Goal: Information Seeking & Learning: Check status

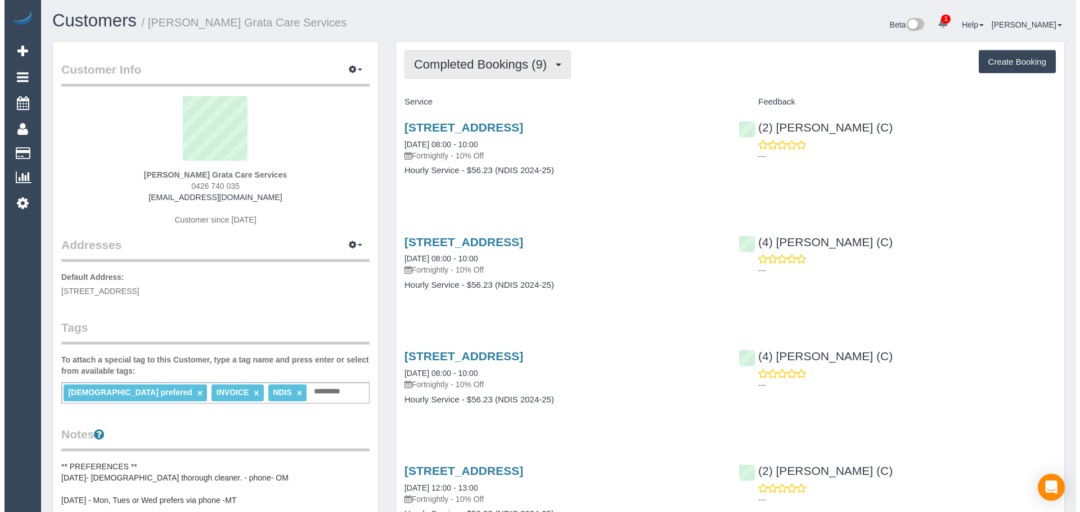
scroll to position [1202, 1072]
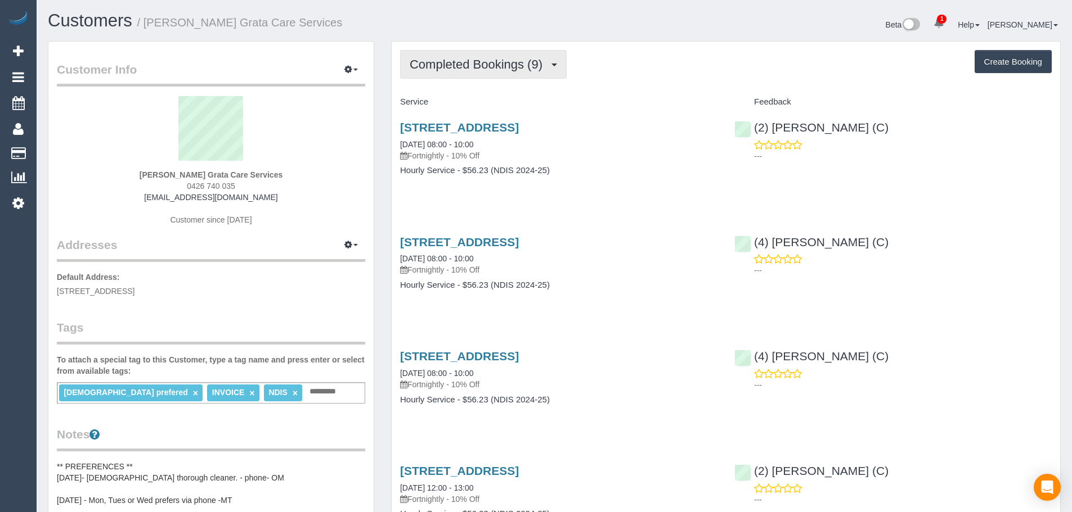
click at [536, 67] on span "Completed Bookings (9)" at bounding box center [479, 64] width 138 height 14
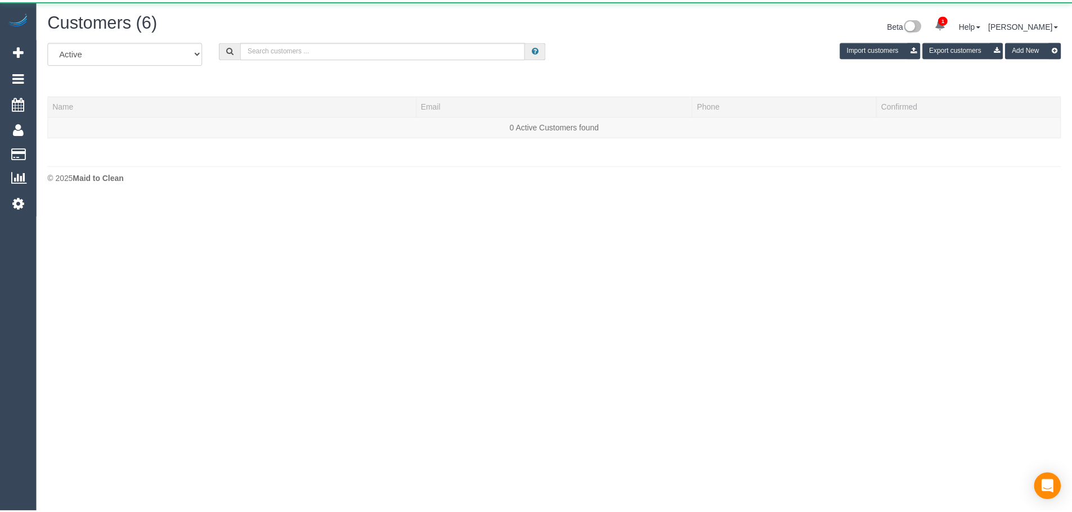
scroll to position [237, 1080]
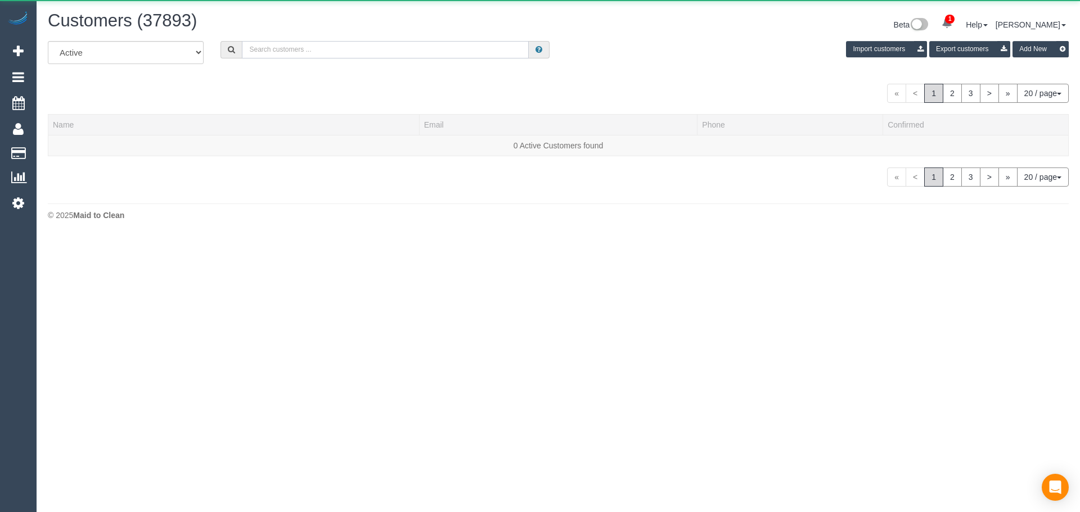
click at [299, 55] on input "text" at bounding box center [385, 49] width 287 height 17
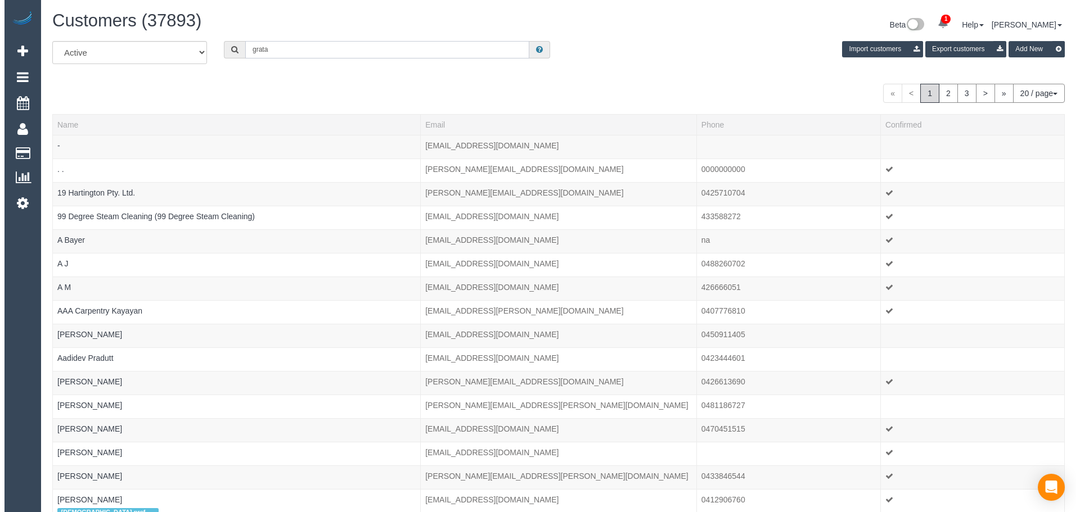
scroll to position [55825, 55175]
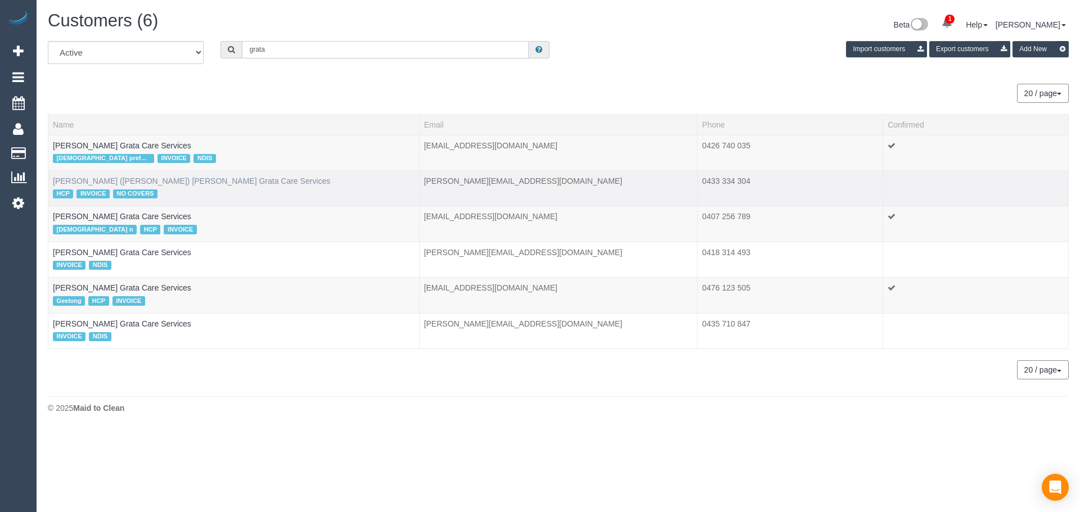
type input "grata"
drag, startPoint x: 159, startPoint y: 182, endPoint x: 164, endPoint y: 194, distance: 13.4
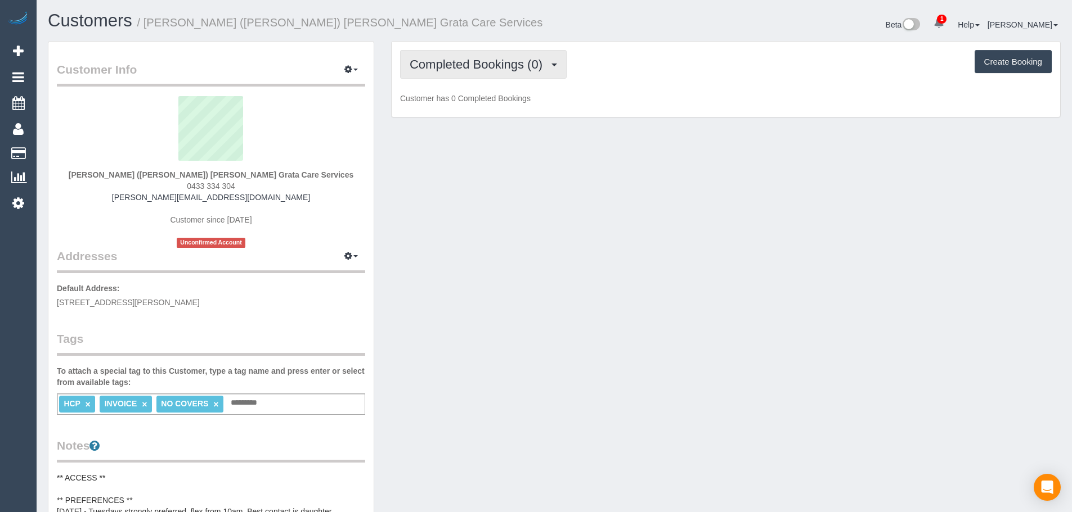
click at [479, 53] on button "Completed Bookings (0)" at bounding box center [483, 64] width 167 height 29
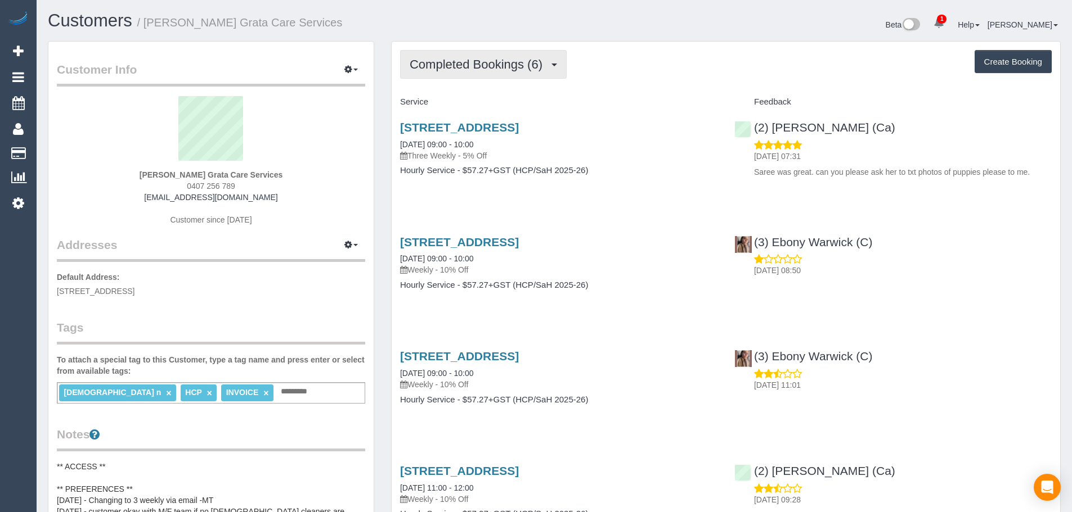
click at [501, 58] on span "Completed Bookings (6)" at bounding box center [479, 64] width 138 height 14
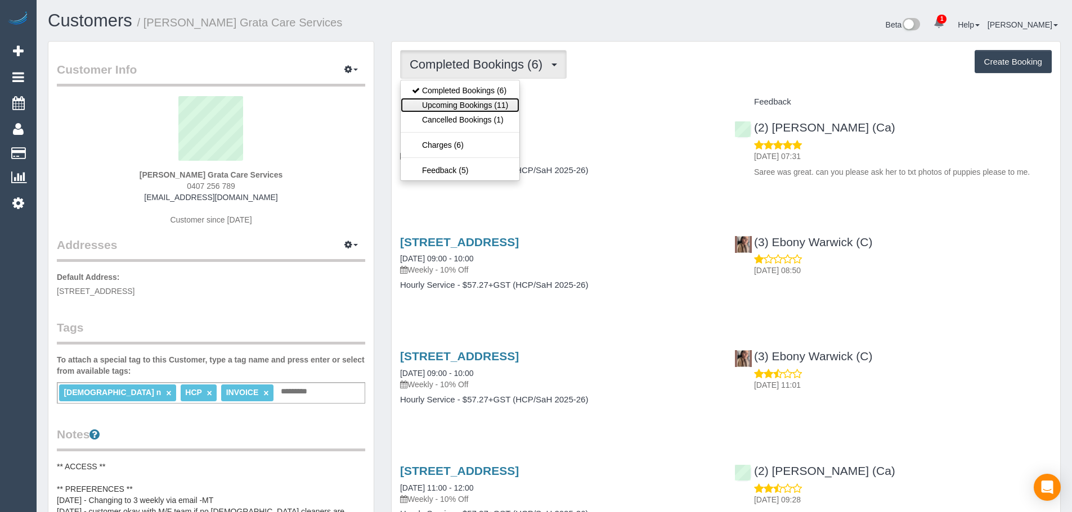
click at [492, 105] on link "Upcoming Bookings (11)" at bounding box center [460, 105] width 119 height 15
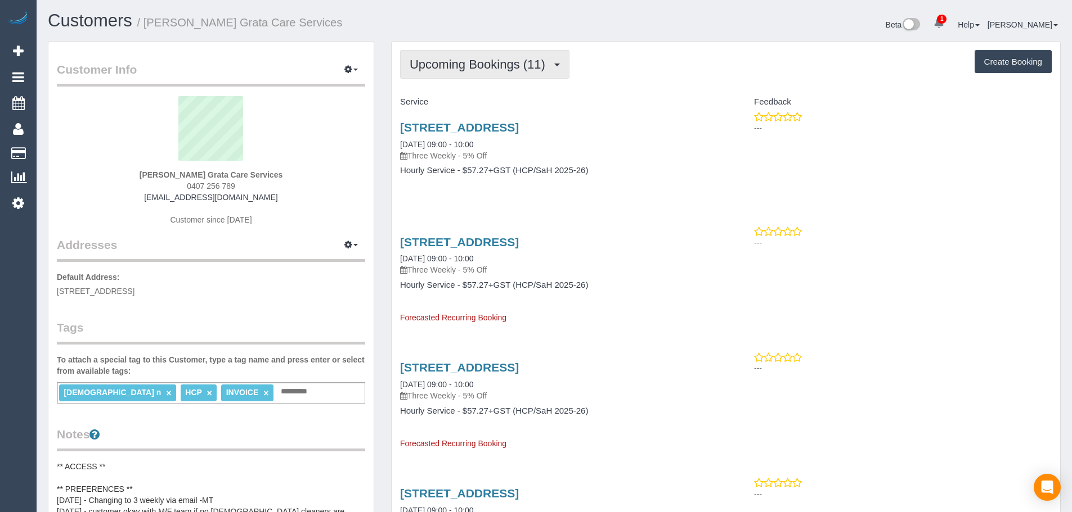
drag, startPoint x: 457, startPoint y: 48, endPoint x: 458, endPoint y: 57, distance: 9.2
click at [460, 57] on span "Upcoming Bookings (11)" at bounding box center [480, 64] width 141 height 14
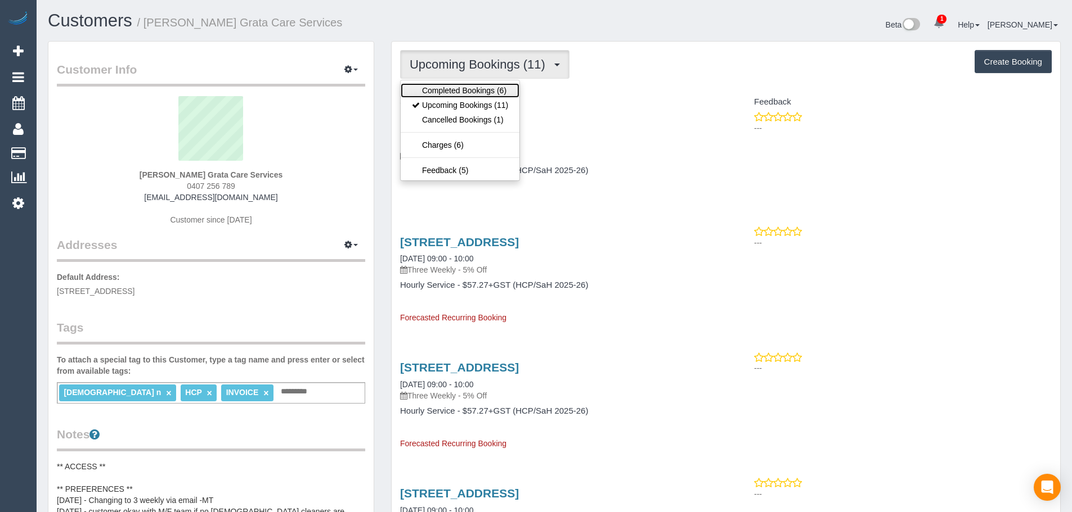
click at [469, 83] on link "Completed Bookings (6)" at bounding box center [460, 90] width 119 height 15
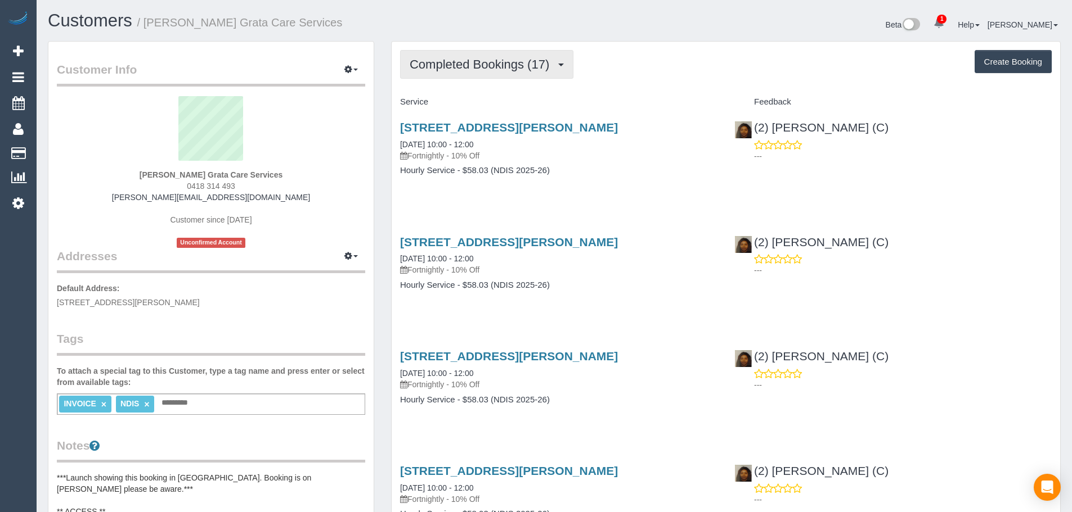
click at [525, 66] on span "Completed Bookings (17)" at bounding box center [482, 64] width 145 height 14
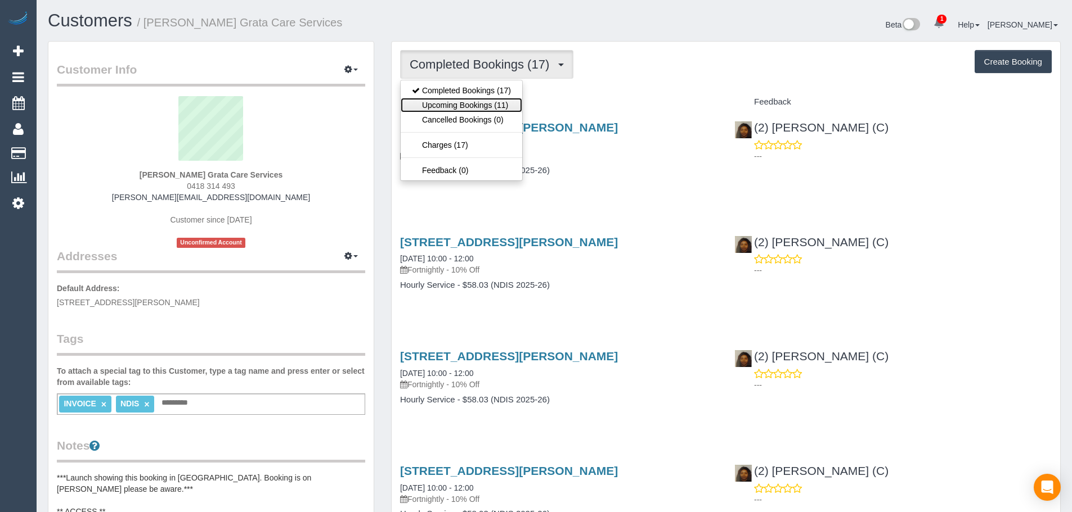
click at [508, 105] on link "Upcoming Bookings (11)" at bounding box center [462, 105] width 122 height 15
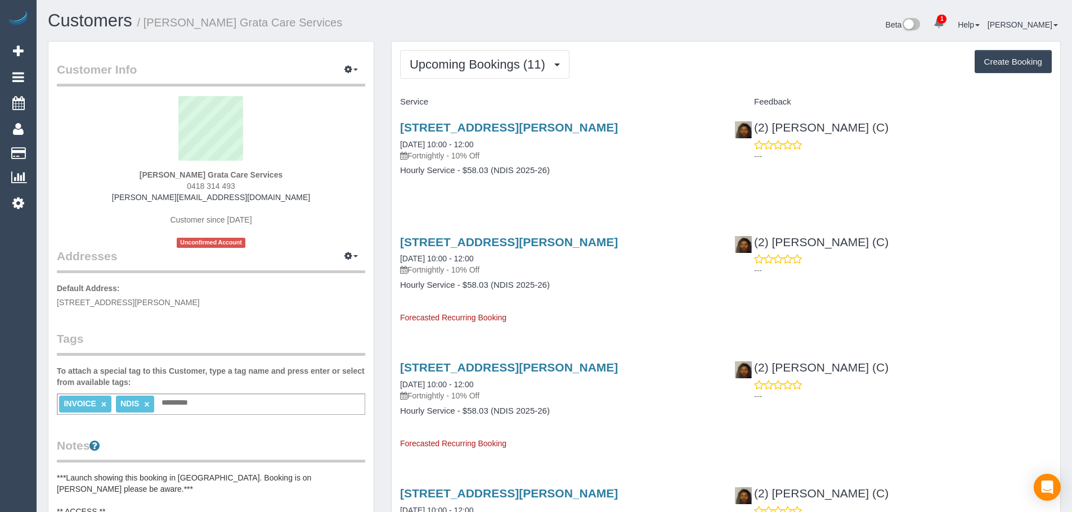
click at [570, 62] on div "Upcoming Bookings (11) Completed Bookings (17) Upcoming Bookings (11) Cancelled…" at bounding box center [725, 64] width 651 height 29
click at [543, 66] on span "Upcoming Bookings (11)" at bounding box center [480, 64] width 141 height 14
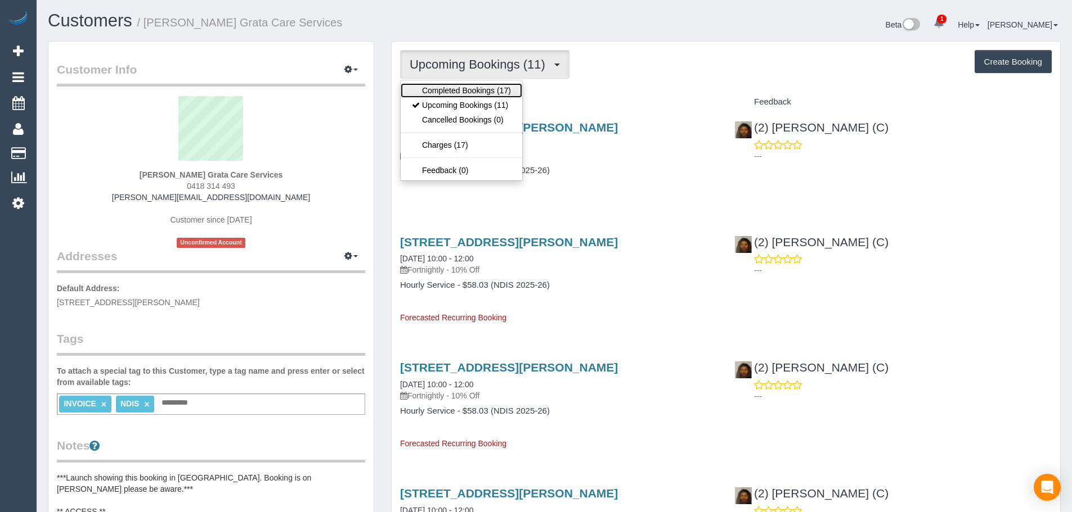
click at [515, 87] on link "Completed Bookings (17)" at bounding box center [462, 90] width 122 height 15
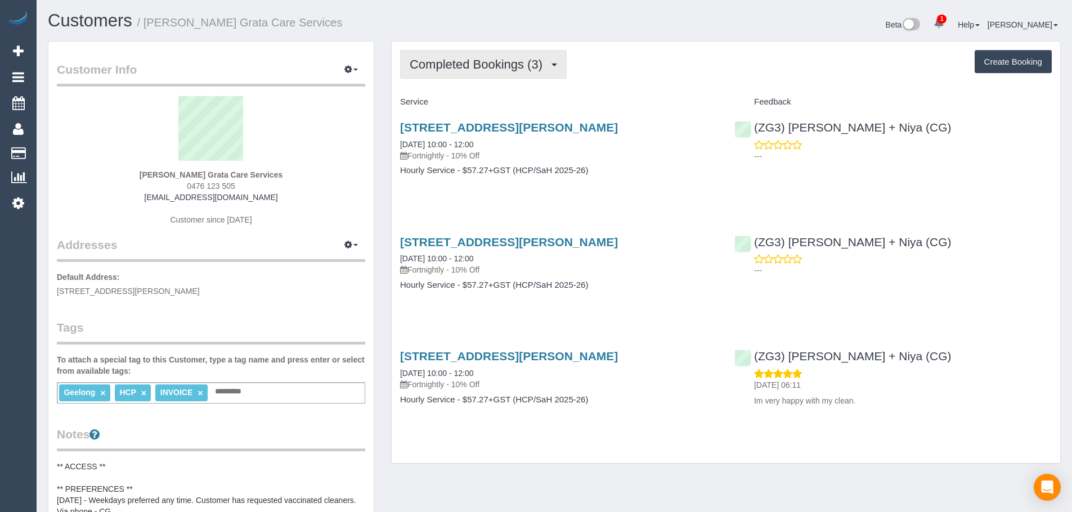
click at [533, 69] on span "Completed Bookings (3)" at bounding box center [479, 64] width 138 height 14
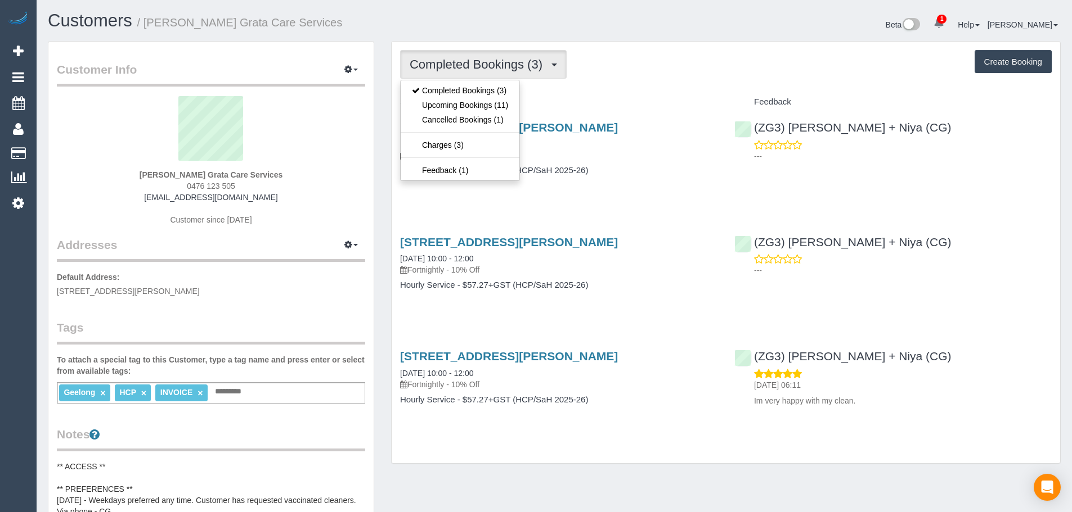
click at [614, 84] on div "Completed Bookings (3) Completed Bookings (3) Upcoming Bookings (11) Cancelled …" at bounding box center [726, 253] width 668 height 422
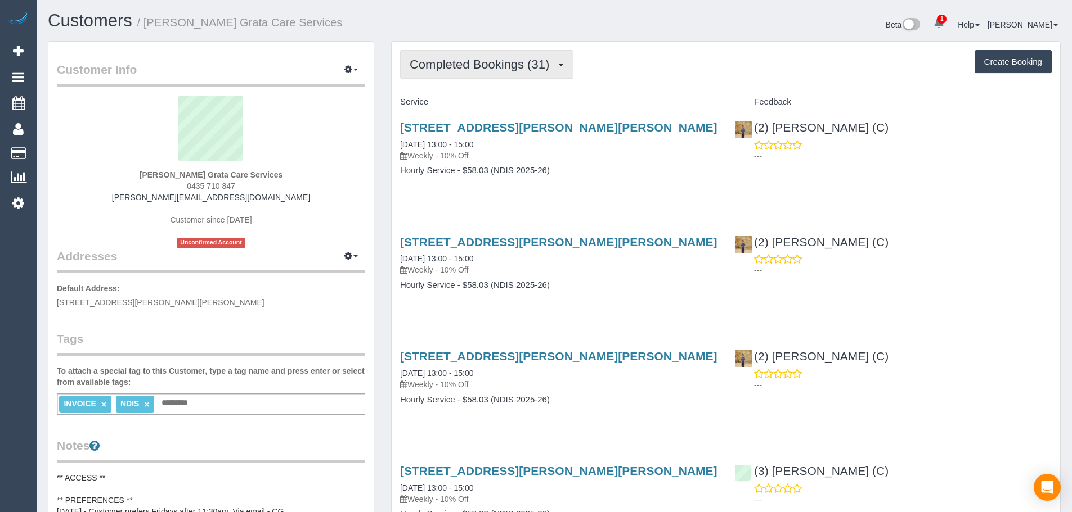
click at [535, 62] on span "Completed Bookings (31)" at bounding box center [482, 64] width 145 height 14
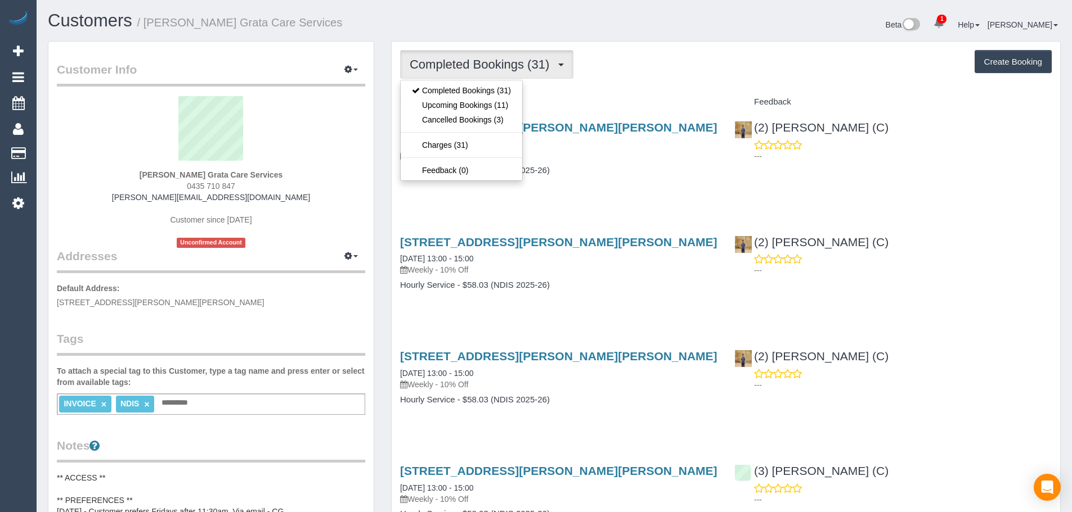
click at [622, 78] on div "Completed Bookings (31) Completed Bookings (31) Upcoming Bookings (11) Cancelle…" at bounding box center [725, 64] width 651 height 29
